Goal: Check status: Check status

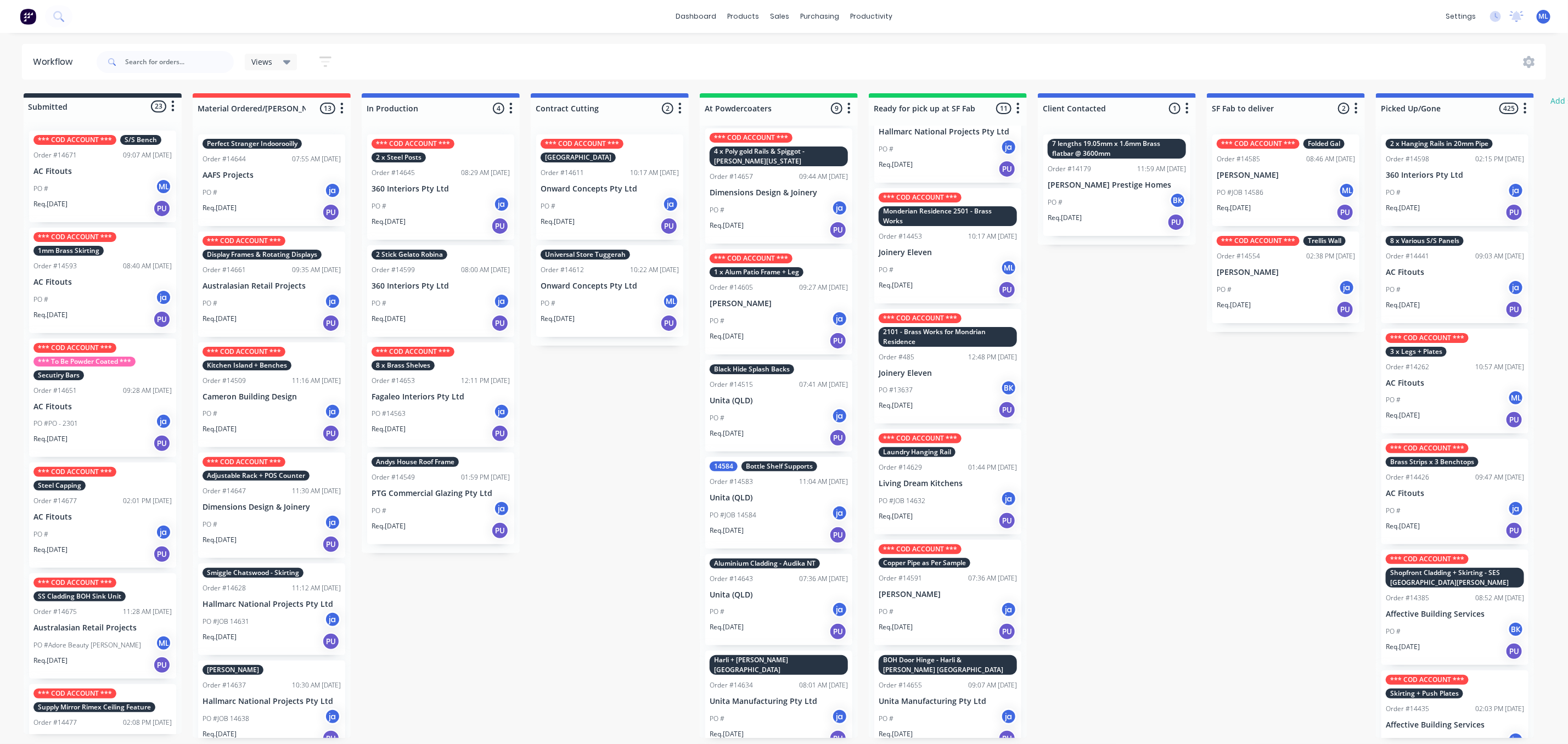
scroll to position [6, 0]
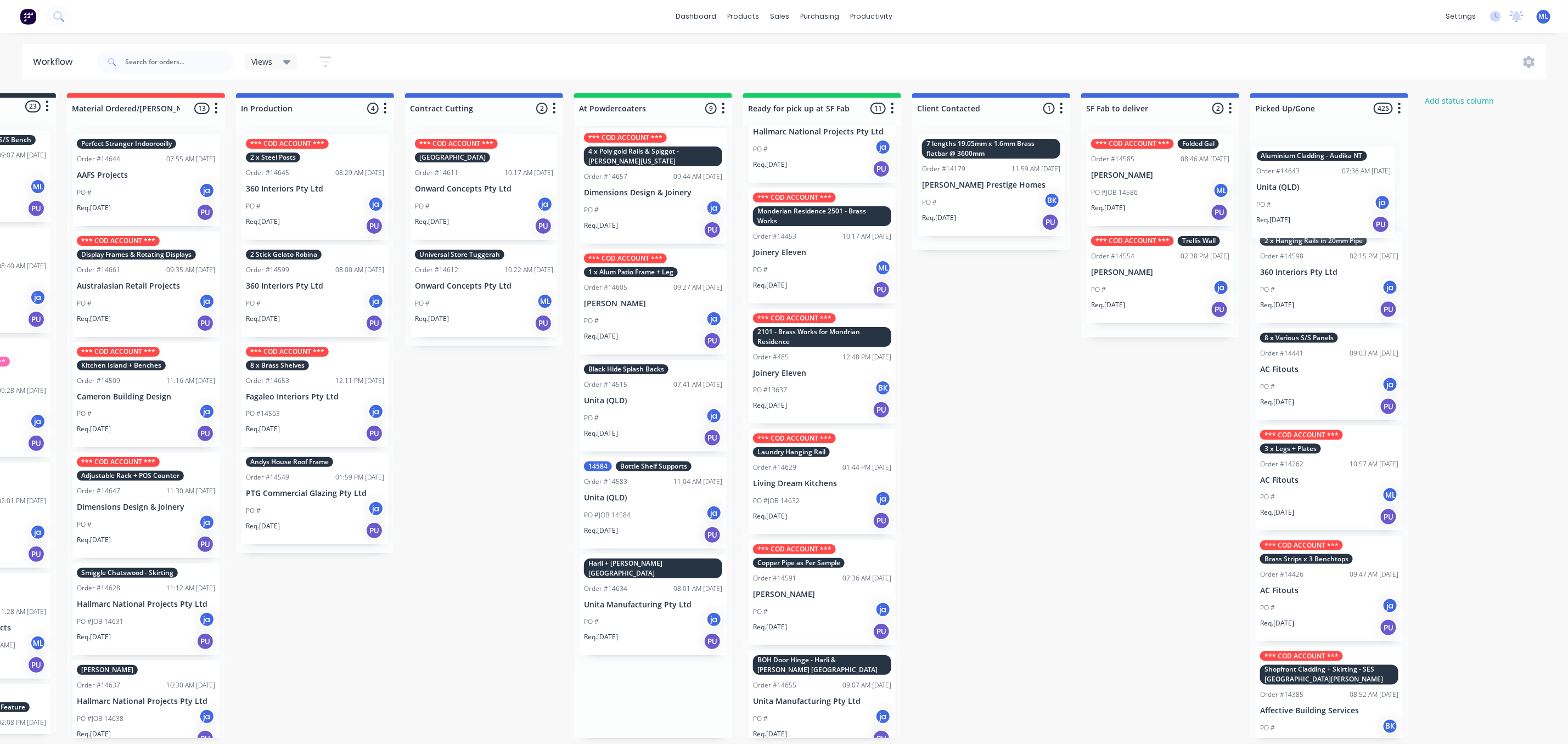
drag, startPoint x: 775, startPoint y: 586, endPoint x: 1325, endPoint y: 182, distance: 682.4
click at [1325, 182] on div "Submitted 23 Status colour #273444 hex #273444 Save Cancel Summaries Total orde…" at bounding box center [782, 415] width 1831 height 644
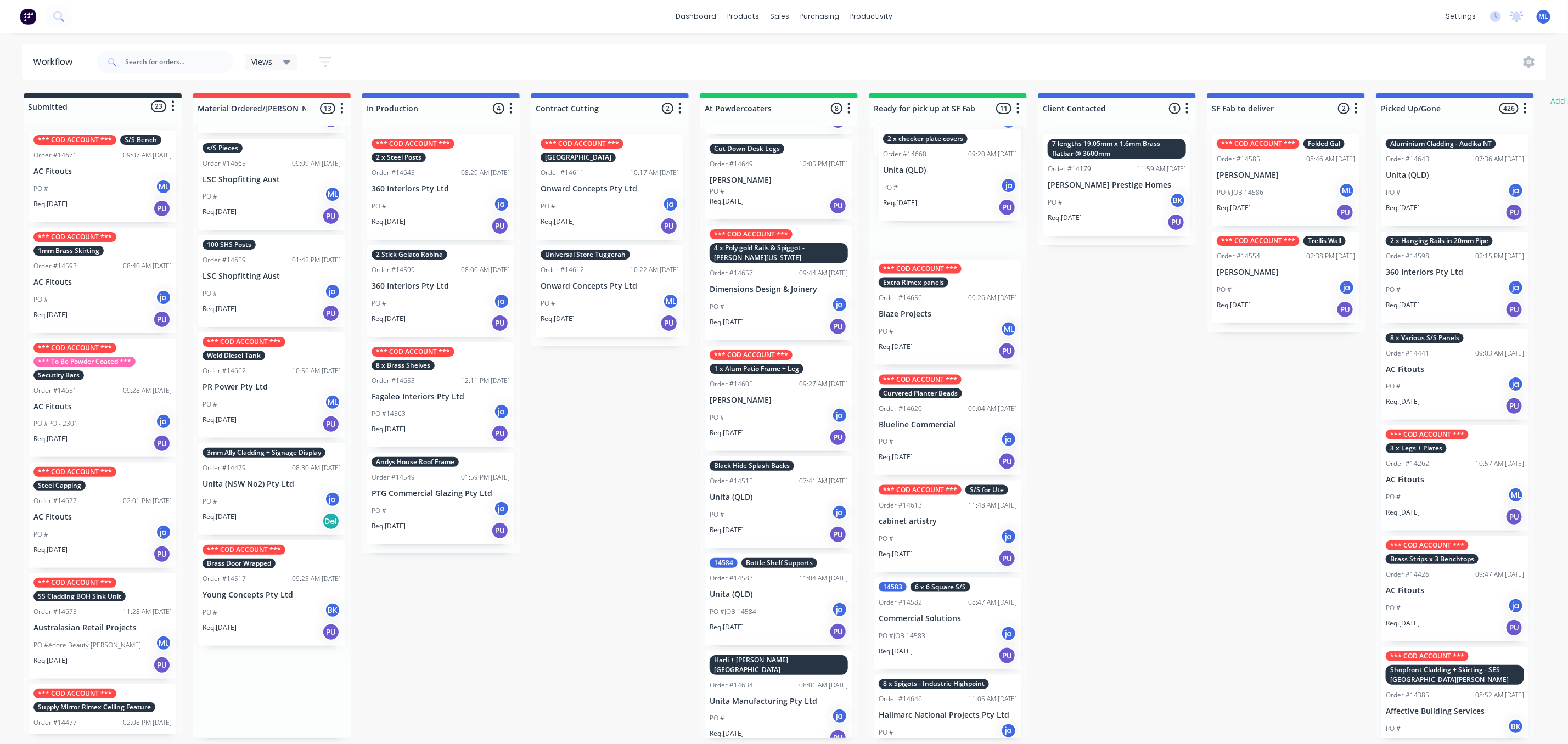
scroll to position [0, 0]
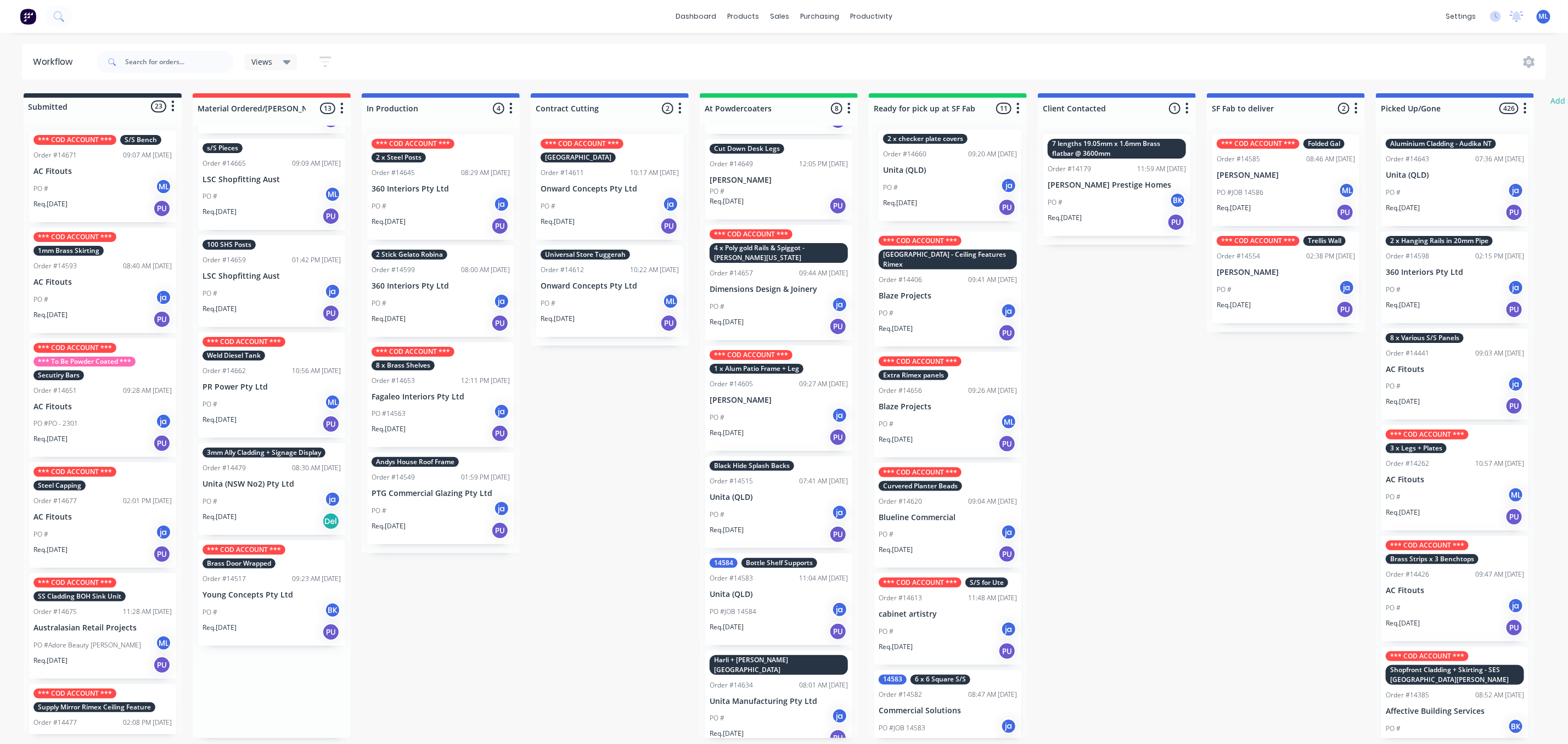
drag, startPoint x: 255, startPoint y: 568, endPoint x: 934, endPoint y: 165, distance: 789.6
click at [934, 165] on div "Submitted 23 Status colour #273444 hex #273444 Save Cancel Summaries Total orde…" at bounding box center [907, 415] width 1831 height 644
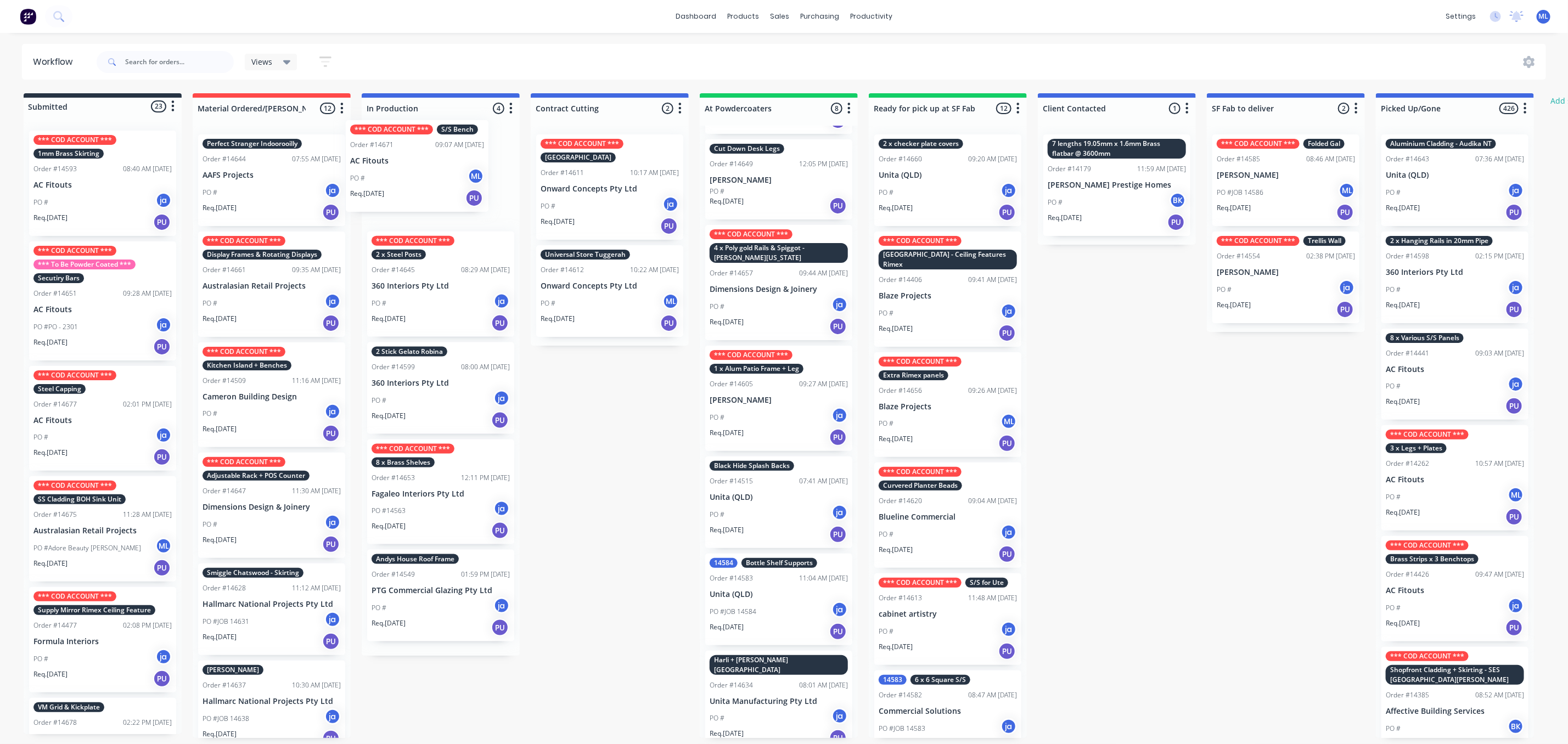
drag, startPoint x: 115, startPoint y: 189, endPoint x: 445, endPoint y: 185, distance: 330.0
click at [445, 185] on div "Submitted 23 Status colour #273444 hex #273444 Save Cancel Summaries Total orde…" at bounding box center [907, 415] width 1831 height 644
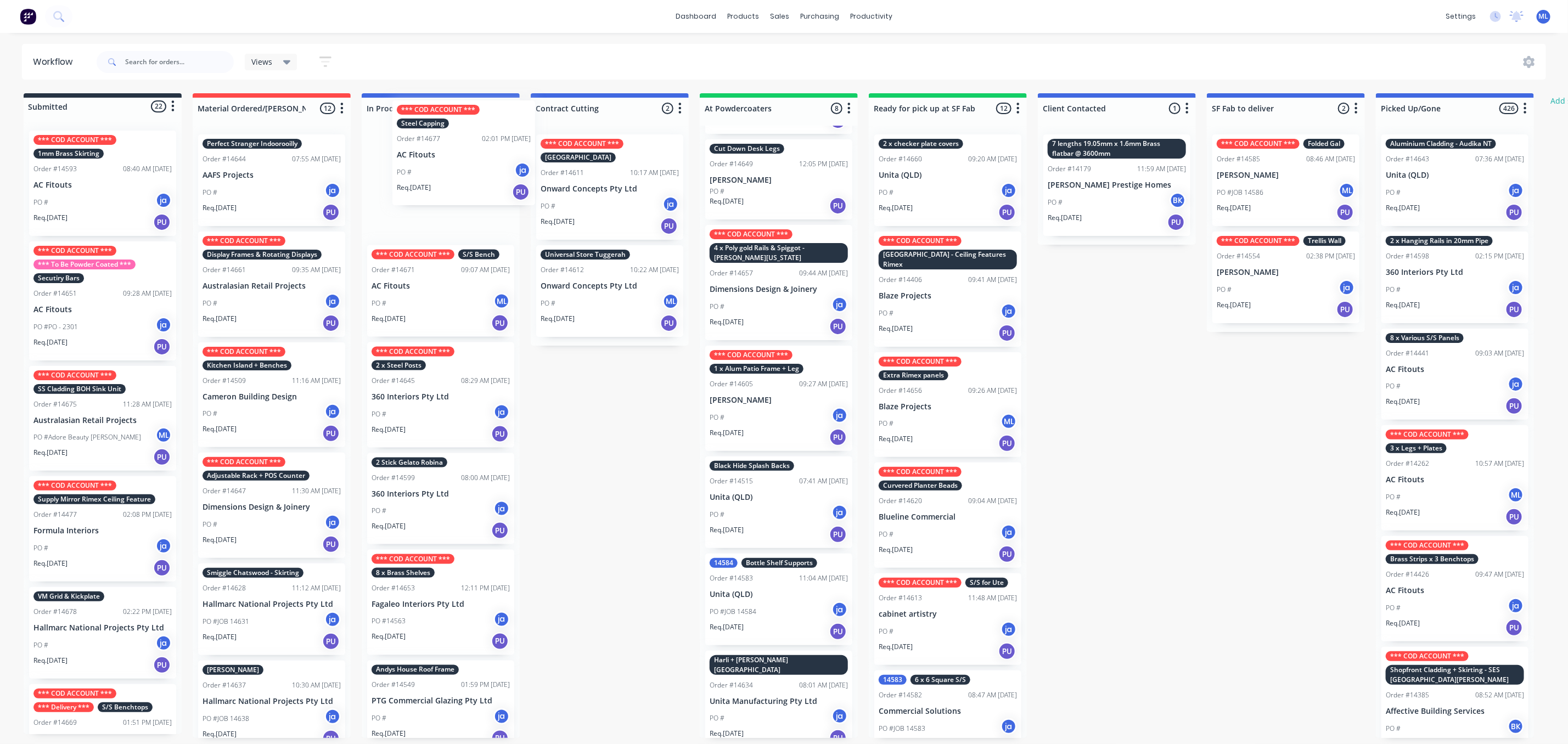
drag, startPoint x: 109, startPoint y: 422, endPoint x: 467, endPoint y: 155, distance: 446.6
click at [473, 155] on div "Submitted 22 Status colour #273444 hex #273444 Save Cancel Summaries Total orde…" at bounding box center [907, 415] width 1831 height 644
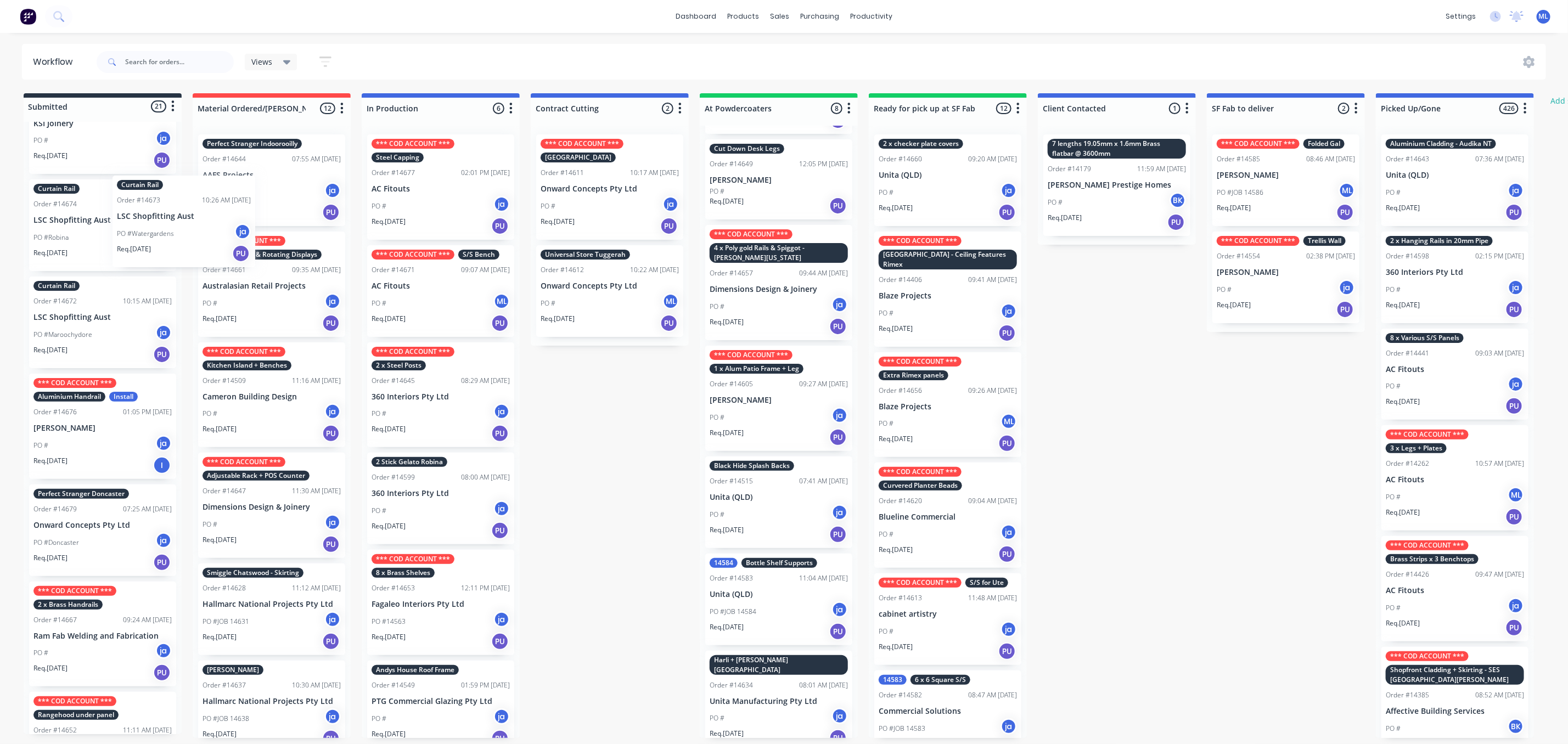
scroll to position [822, 0]
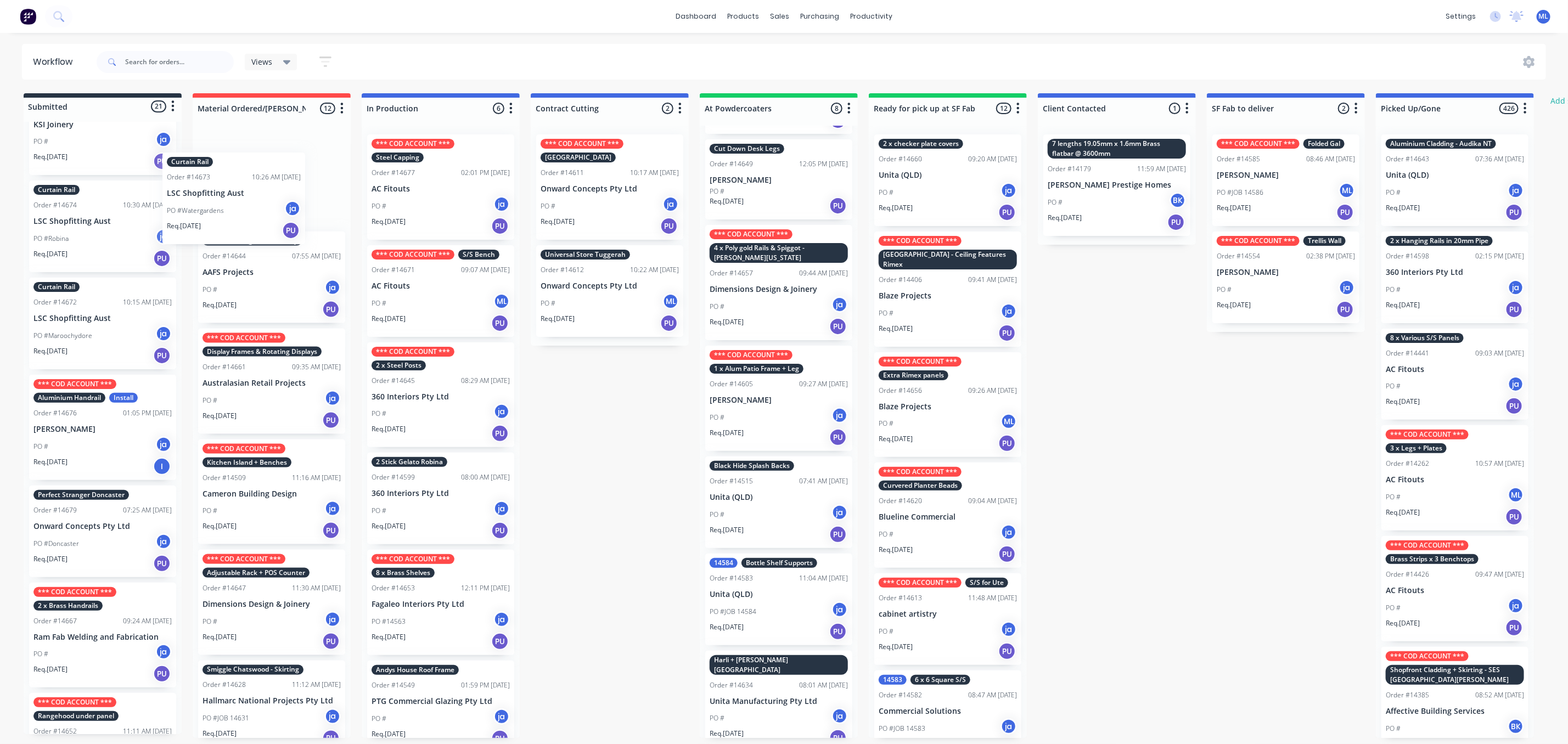
drag, startPoint x: 85, startPoint y: 229, endPoint x: 257, endPoint y: 195, distance: 175.3
click at [257, 195] on div "Submitted 21 Status colour #273444 hex #273444 Save Cancel Summaries Total orde…" at bounding box center [907, 415] width 1831 height 644
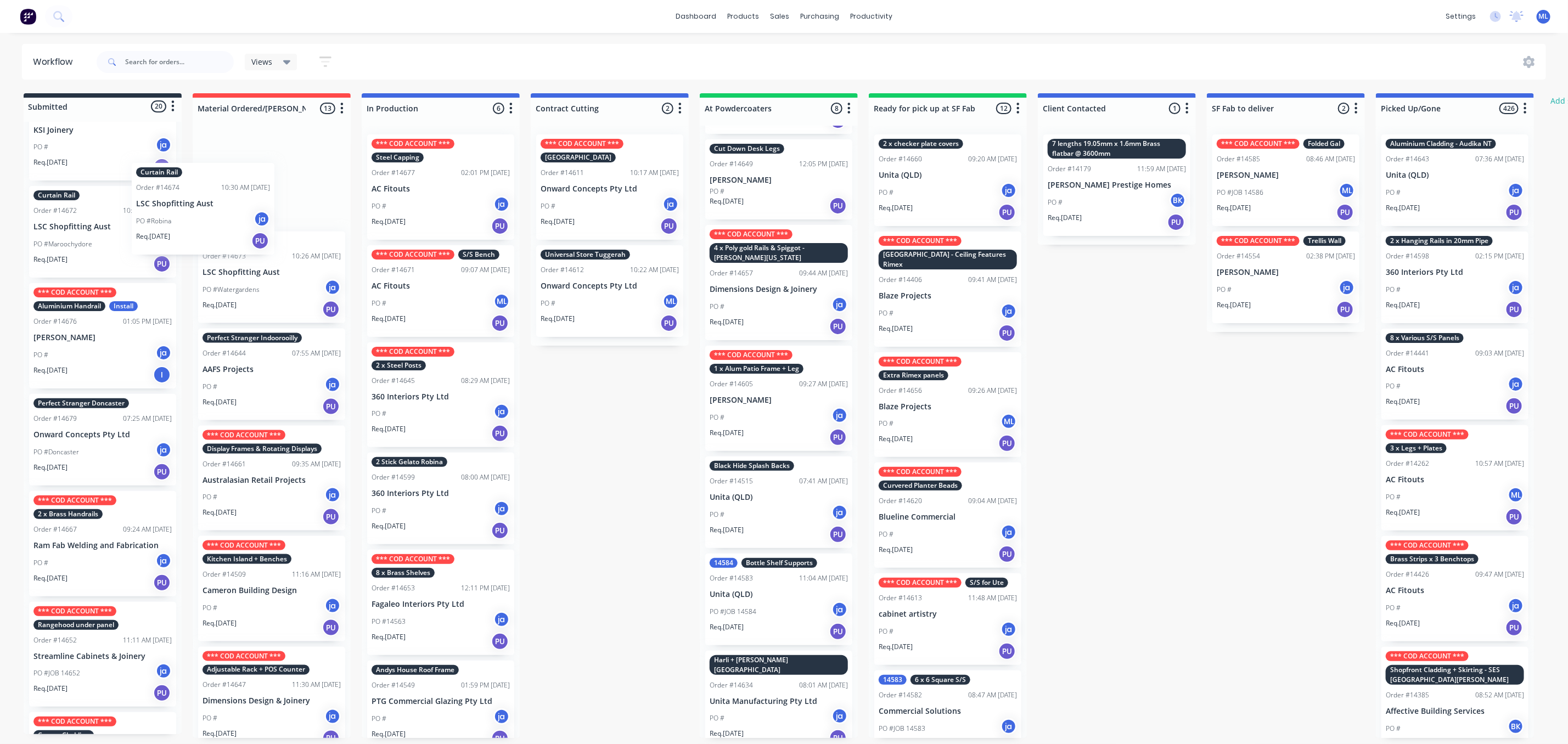
scroll to position [816, 0]
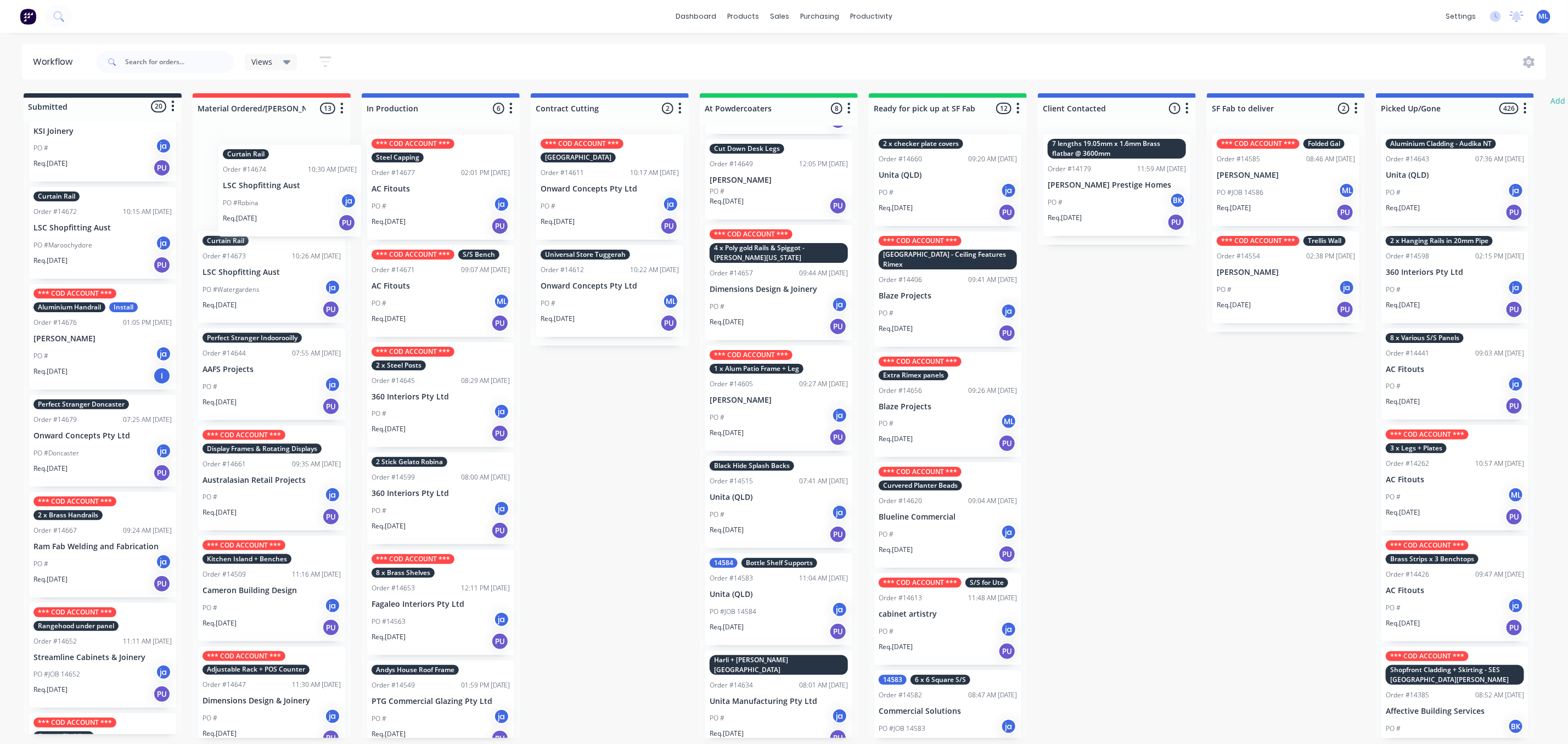
drag, startPoint x: 75, startPoint y: 223, endPoint x: 253, endPoint y: 182, distance: 182.7
click at [264, 183] on div "Submitted 20 Status colour #273444 hex #273444 Save Cancel Summaries Total orde…" at bounding box center [907, 415] width 1831 height 644
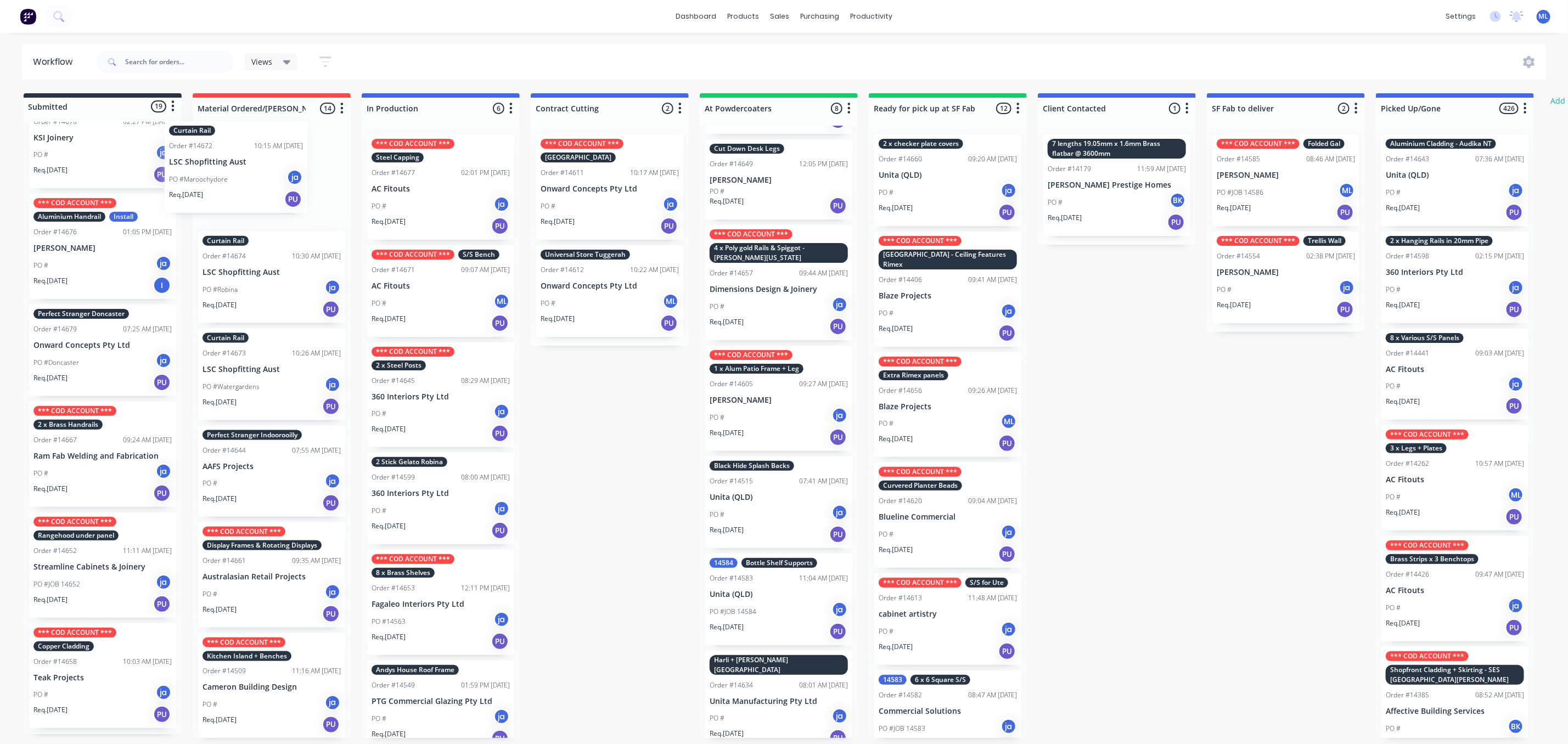
drag, startPoint x: 117, startPoint y: 227, endPoint x: 262, endPoint y: 156, distance: 161.4
click at [262, 156] on div "Submitted 19 Status colour #273444 hex #273444 Save Cancel Summaries Total orde…" at bounding box center [907, 415] width 1831 height 644
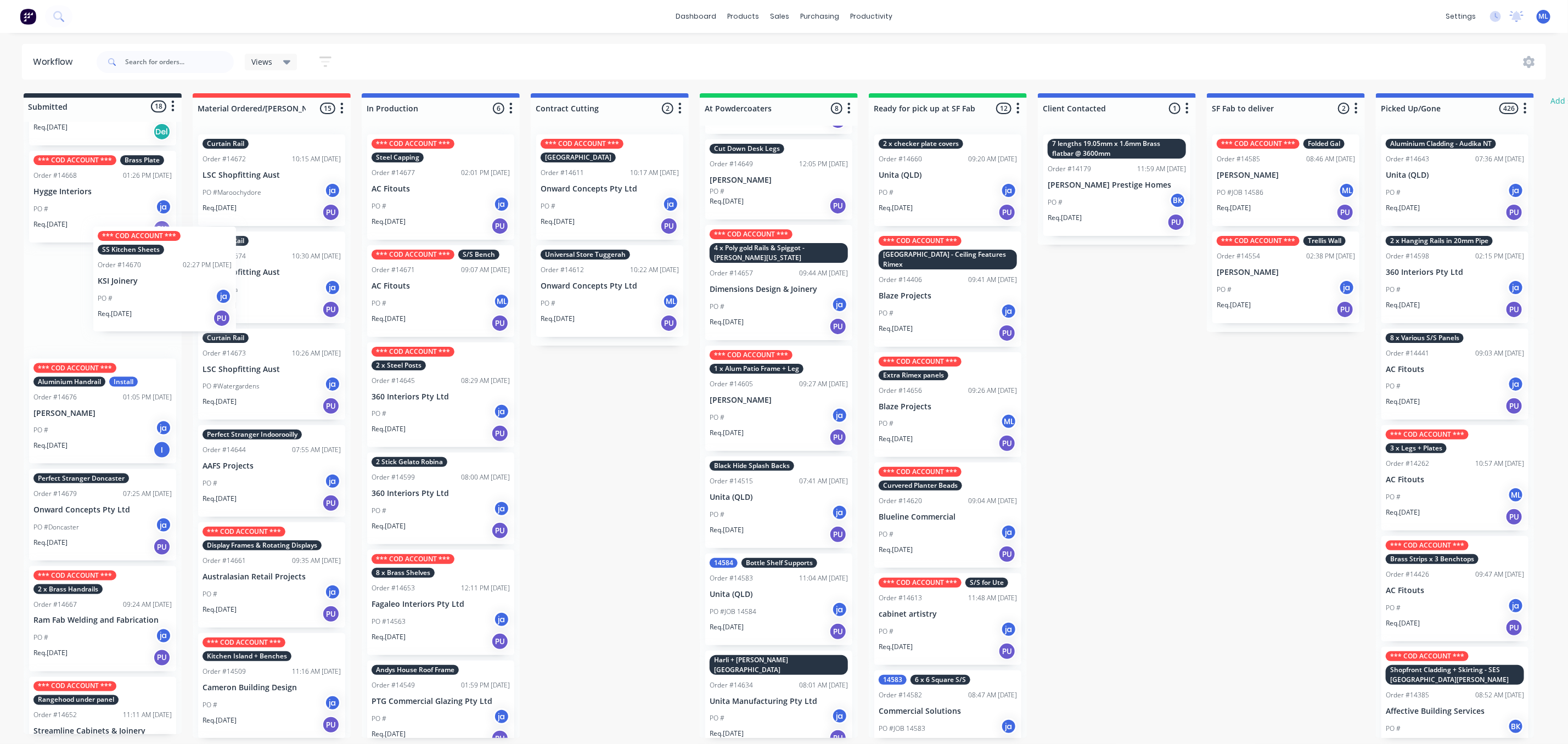
scroll to position [641, 0]
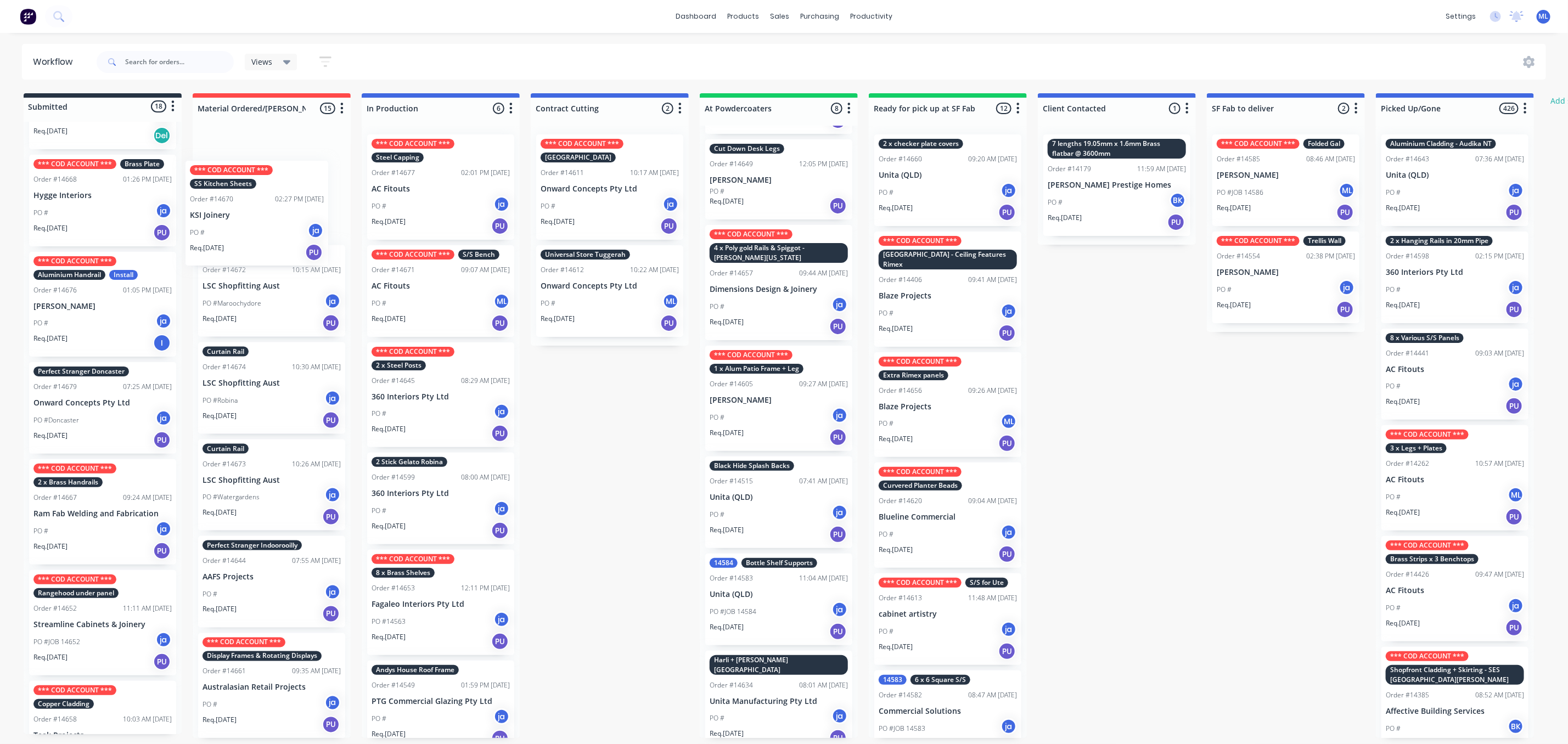
drag, startPoint x: 74, startPoint y: 303, endPoint x: 234, endPoint y: 213, distance: 183.6
click at [236, 216] on div "Submitted 18 Status colour #273444 hex #273444 Save Cancel Summaries Total orde…" at bounding box center [907, 415] width 1831 height 644
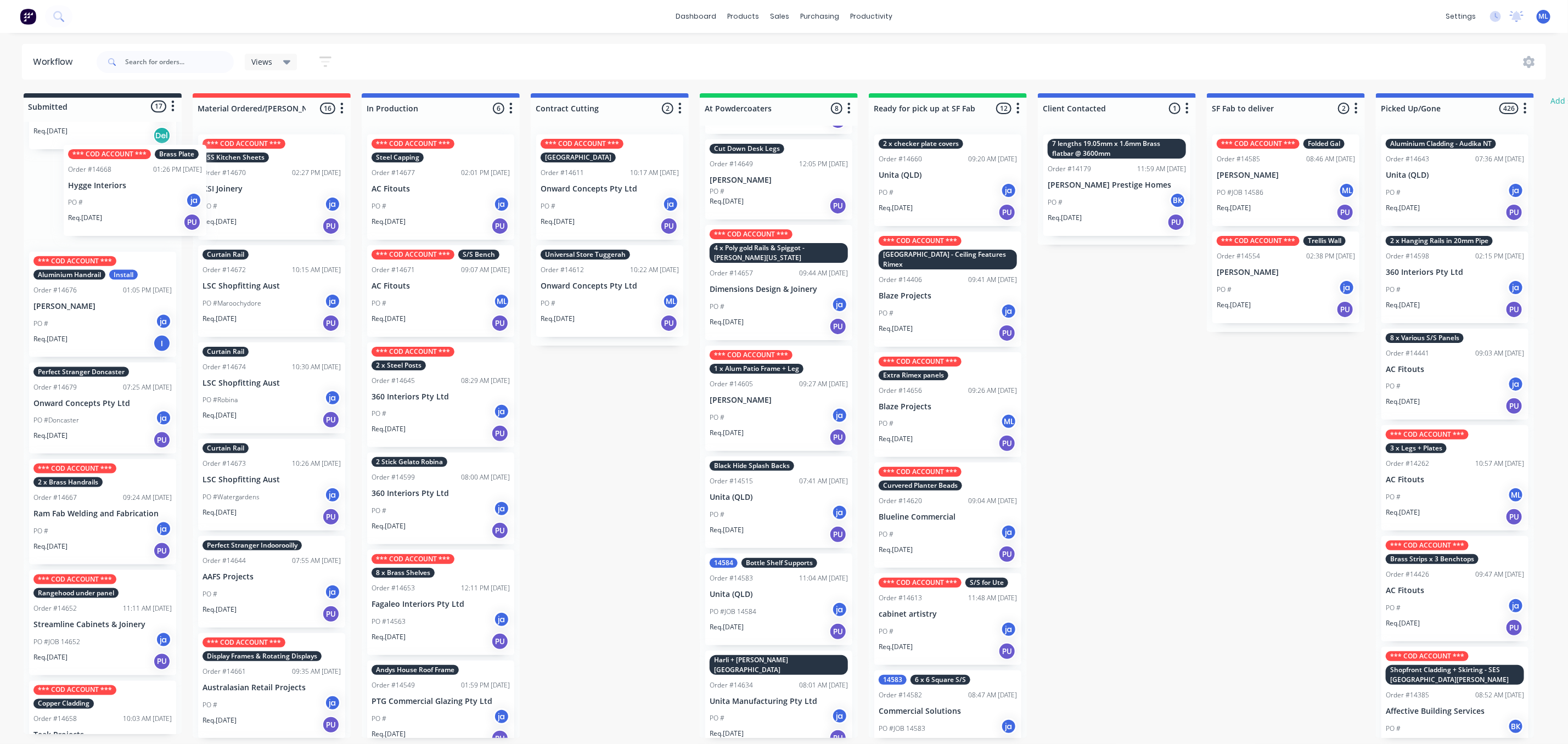
scroll to position [636, 0]
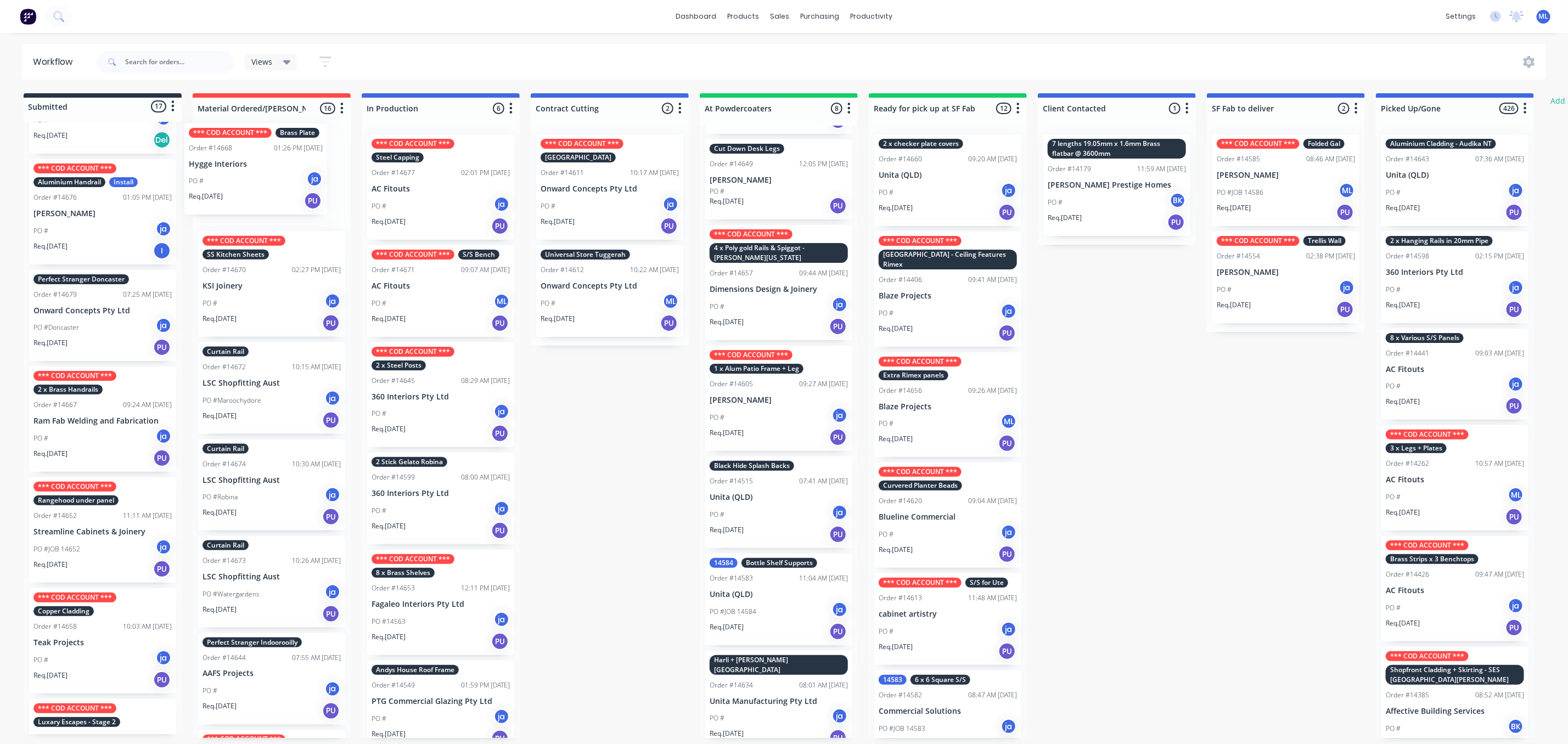
drag, startPoint x: 100, startPoint y: 191, endPoint x: 262, endPoint y: 158, distance: 165.3
click at [262, 158] on div "Submitted 17 Status colour #273444 hex #273444 Save Cancel Summaries Total orde…" at bounding box center [907, 415] width 1831 height 644
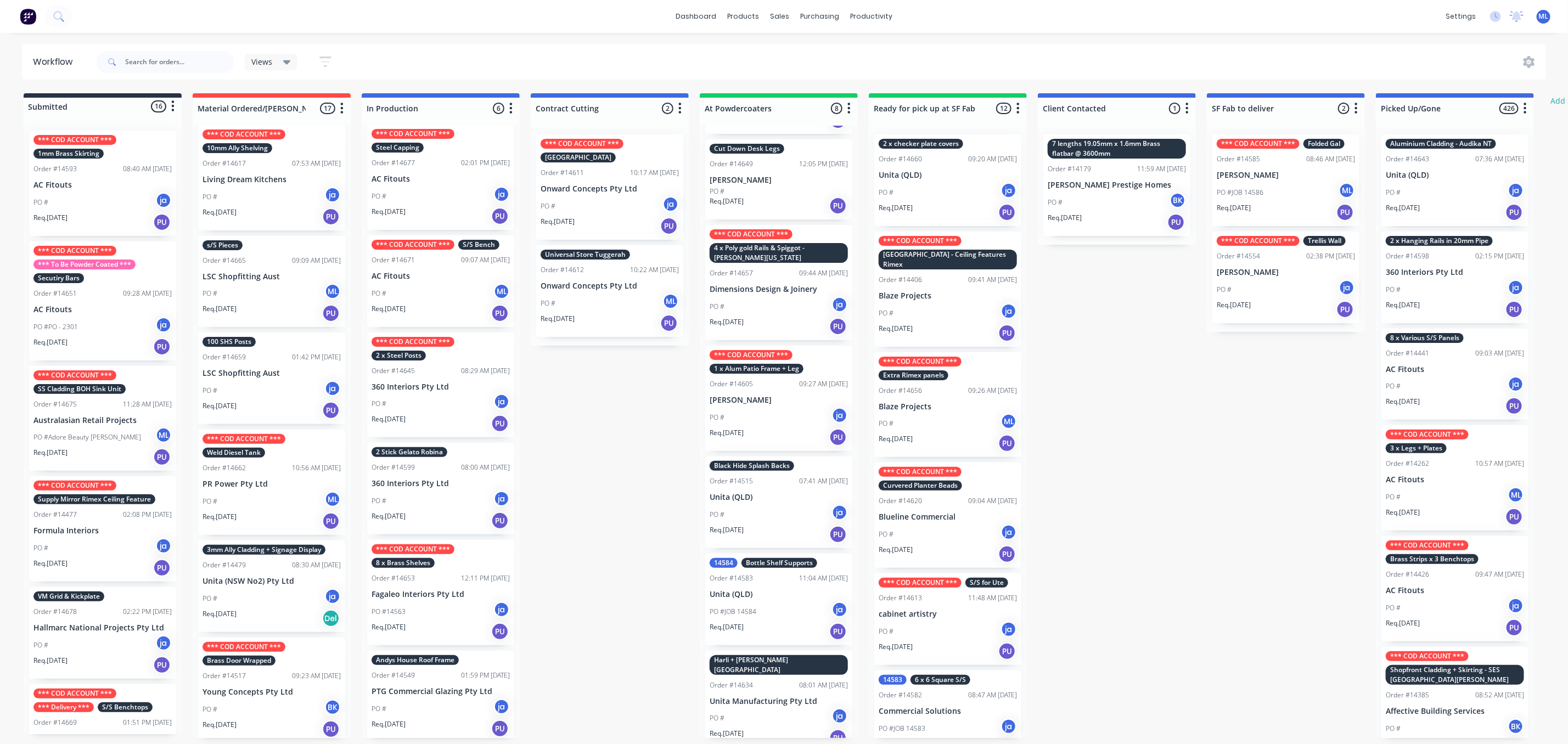
scroll to position [6, 0]
